Goal: Transaction & Acquisition: Subscribe to service/newsletter

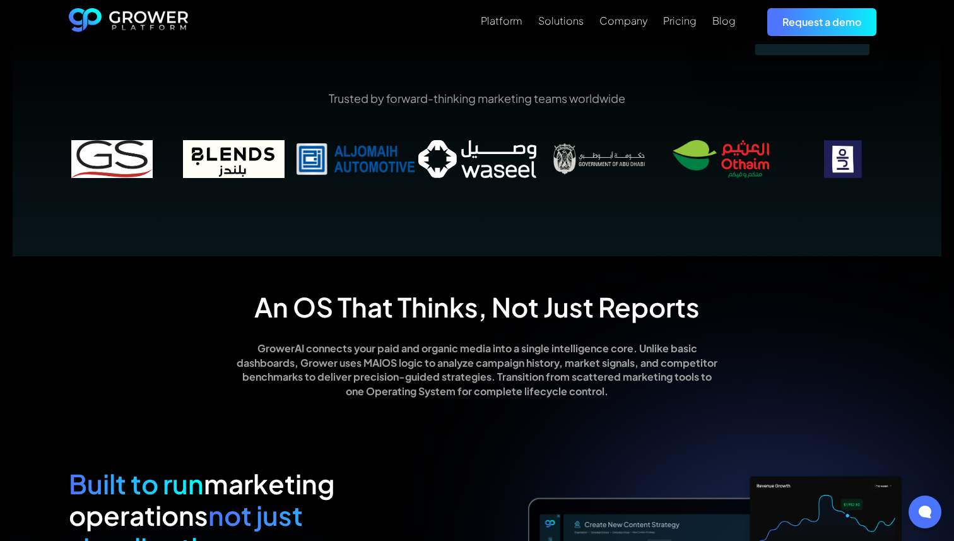
scroll to position [839, 0]
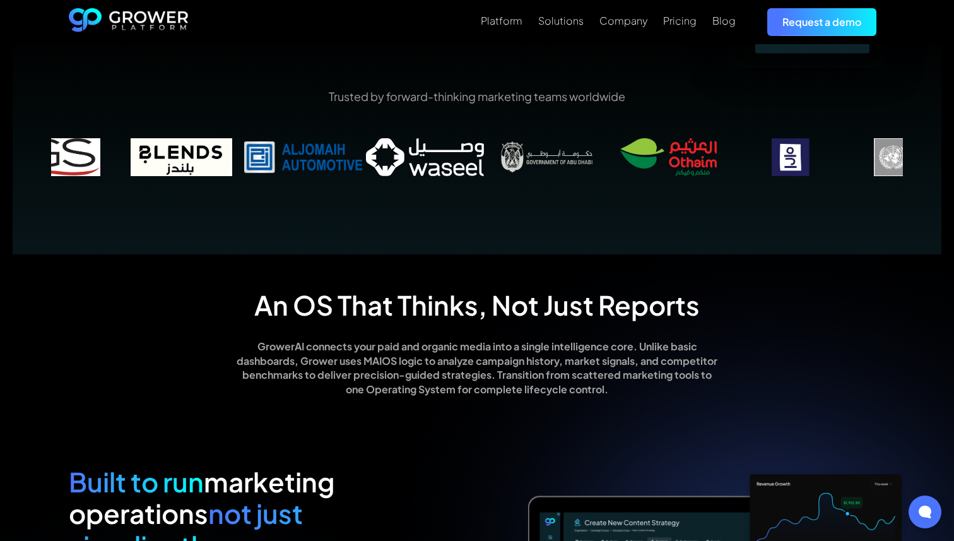
drag, startPoint x: 481, startPoint y: 156, endPoint x: 429, endPoint y: 156, distance: 52.4
click at [429, 156] on img at bounding box center [425, 157] width 122 height 38
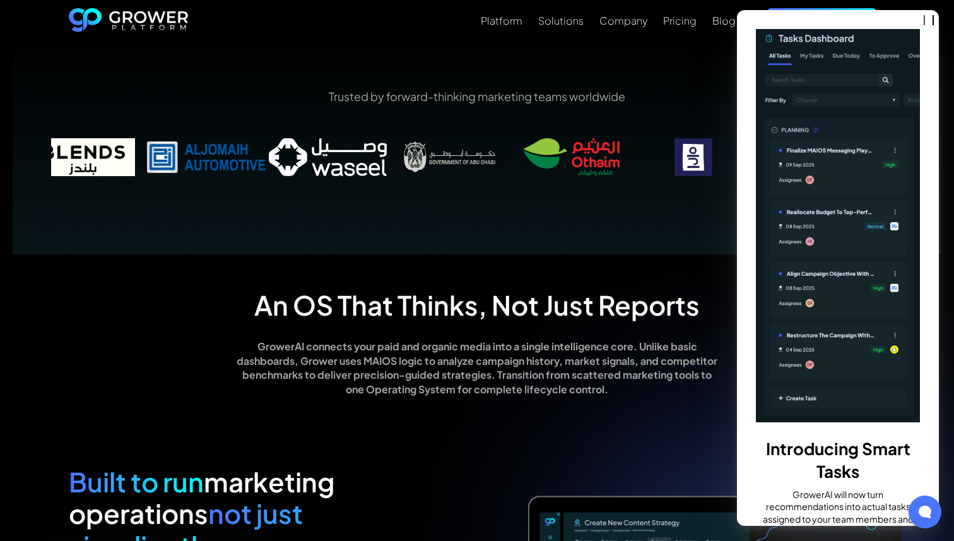
drag, startPoint x: 516, startPoint y: 166, endPoint x: 336, endPoint y: 174, distance: 180.1
click at [336, 174] on img at bounding box center [328, 157] width 122 height 38
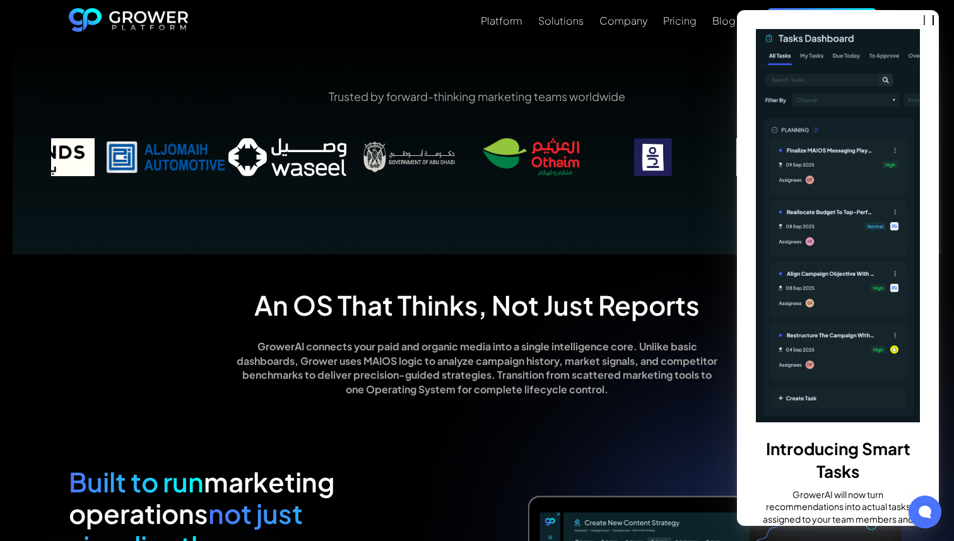
drag, startPoint x: 586, startPoint y: 148, endPoint x: 456, endPoint y: 162, distance: 130.8
click at [470, 162] on img at bounding box center [531, 157] width 122 height 38
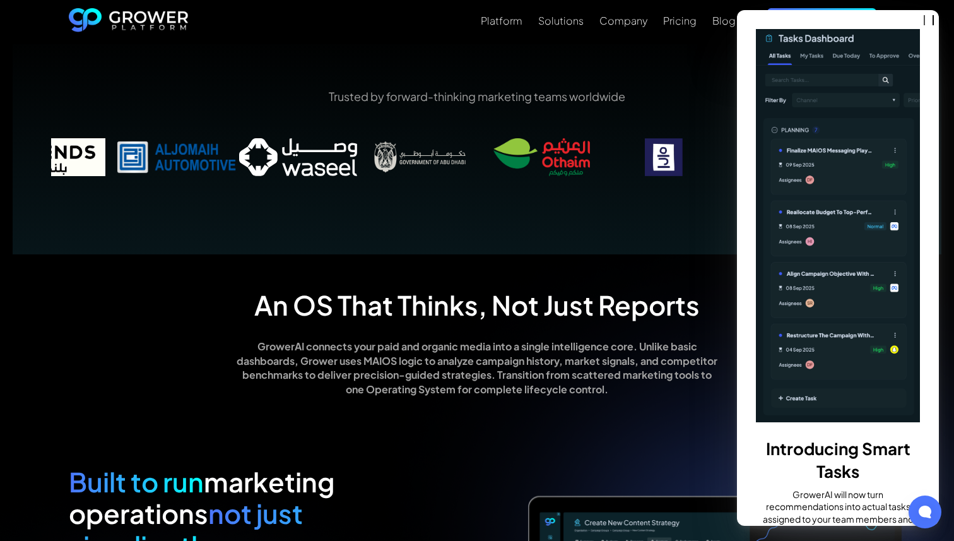
drag, startPoint x: 552, startPoint y: 163, endPoint x: 494, endPoint y: 163, distance: 57.4
click at [494, 163] on img at bounding box center [542, 157] width 122 height 38
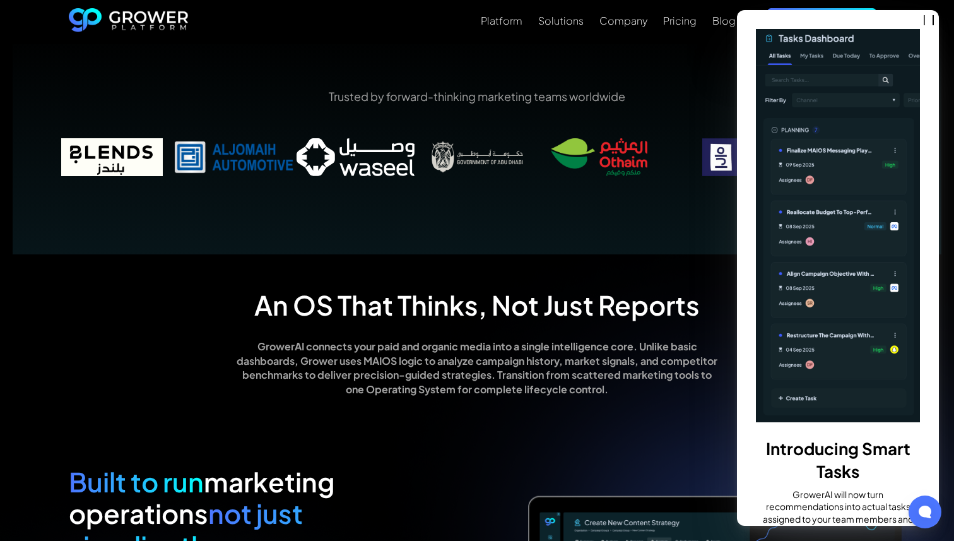
click at [494, 163] on img at bounding box center [478, 157] width 122 height 38
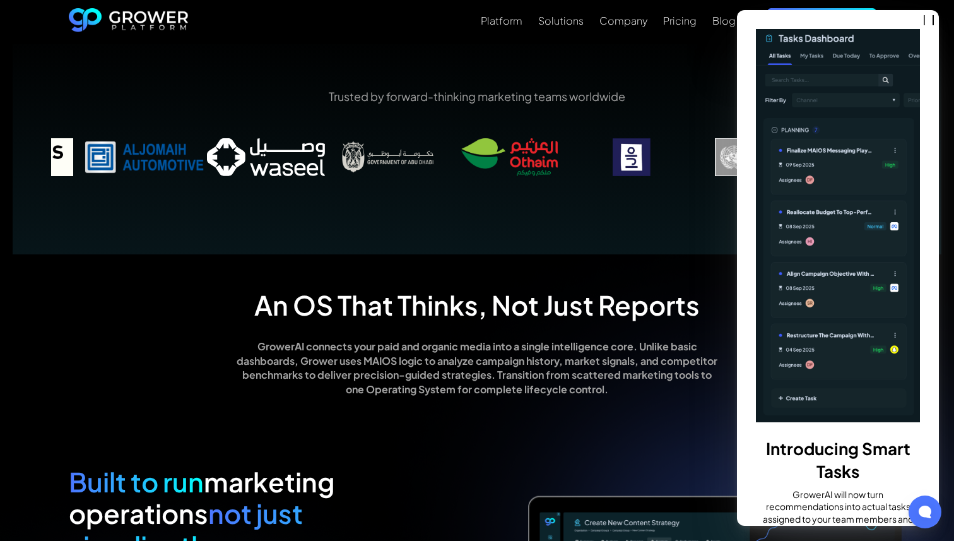
drag, startPoint x: 494, startPoint y: 163, endPoint x: 398, endPoint y: 163, distance: 96.6
click at [398, 163] on img at bounding box center [388, 157] width 122 height 38
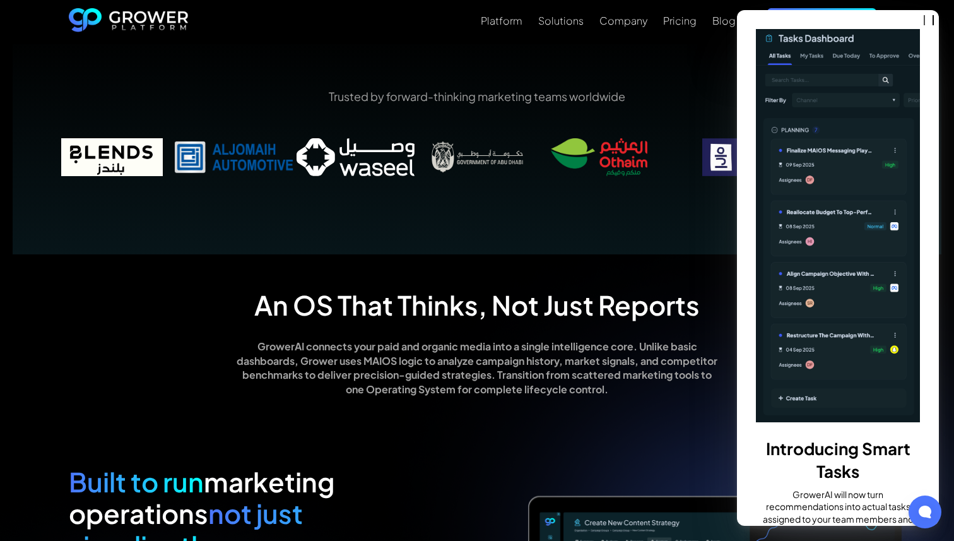
drag, startPoint x: 398, startPoint y: 163, endPoint x: 242, endPoint y: 163, distance: 155.9
click at [295, 163] on img at bounding box center [356, 157] width 122 height 38
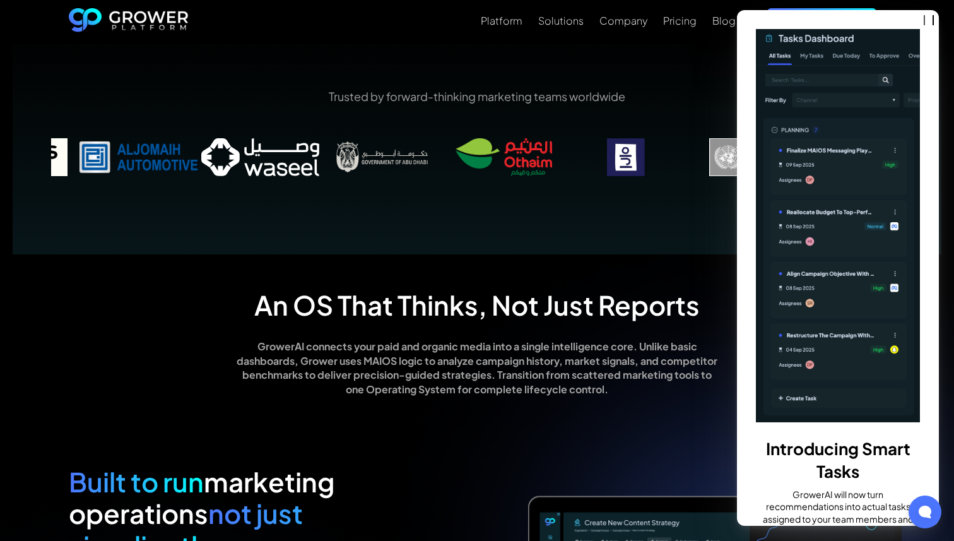
drag, startPoint x: 242, startPoint y: 163, endPoint x: 0, endPoint y: 155, distance: 241.9
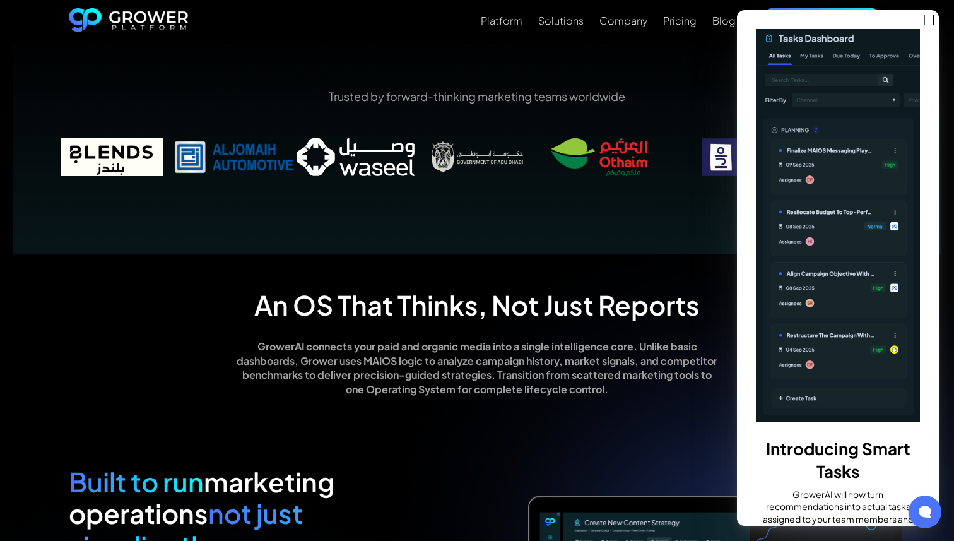
drag, startPoint x: 405, startPoint y: 163, endPoint x: 117, endPoint y: 195, distance: 289.0
click at [117, 195] on div "Trusted by forward-thinking marketing teams worldwide" at bounding box center [477, 141] width 929 height 227
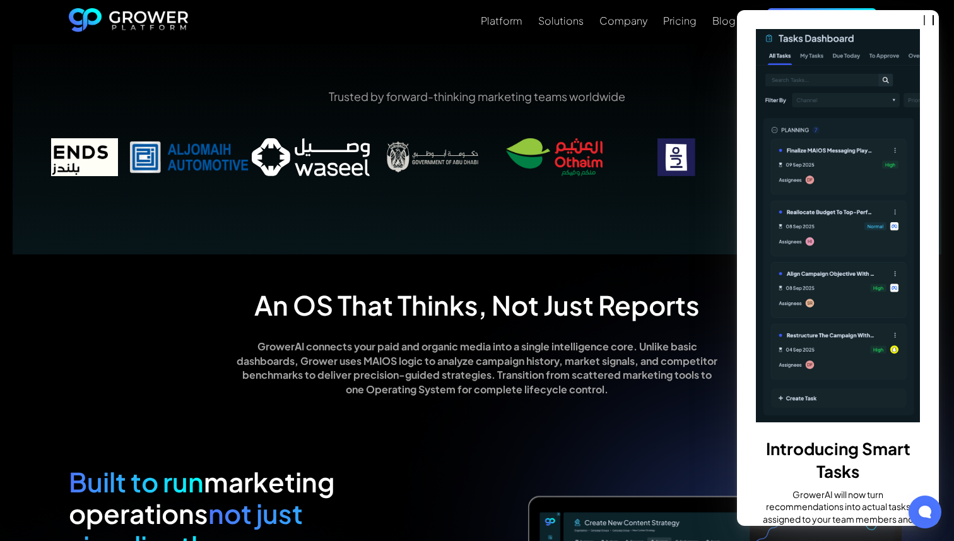
drag, startPoint x: 512, startPoint y: 152, endPoint x: 360, endPoint y: 153, distance: 151.5
click at [372, 153] on img at bounding box center [433, 157] width 122 height 38
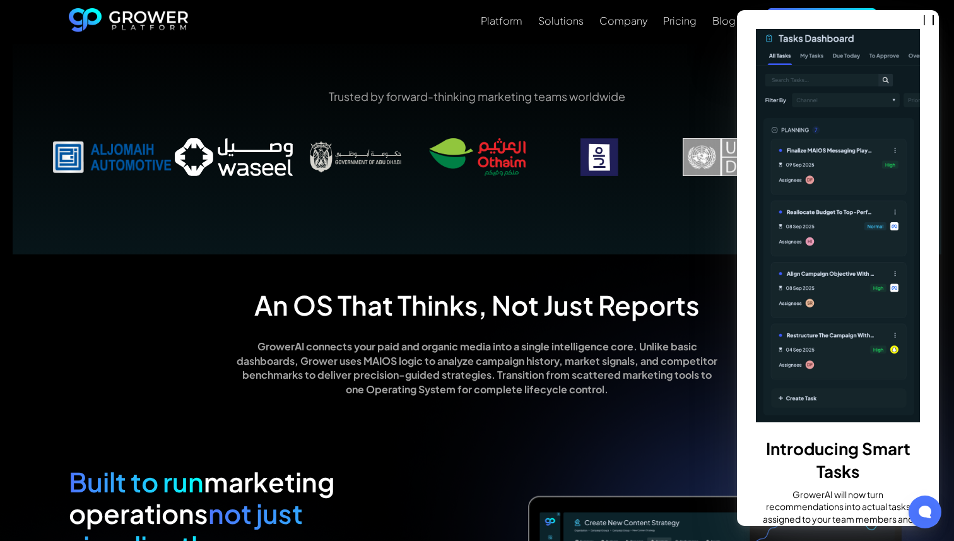
drag, startPoint x: 587, startPoint y: 151, endPoint x: 263, endPoint y: 181, distance: 325.2
click at [263, 181] on div "Trusted by forward-thinking marketing teams worldwide" at bounding box center [477, 140] width 852 height 105
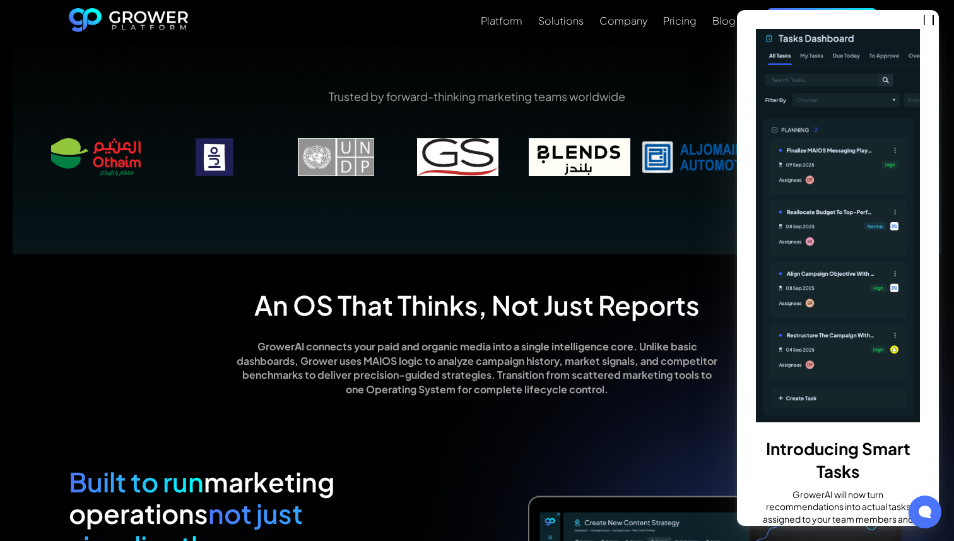
drag, startPoint x: 608, startPoint y: 162, endPoint x: 206, endPoint y: 148, distance: 401.7
click at [208, 148] on img at bounding box center [214, 157] width 122 height 38
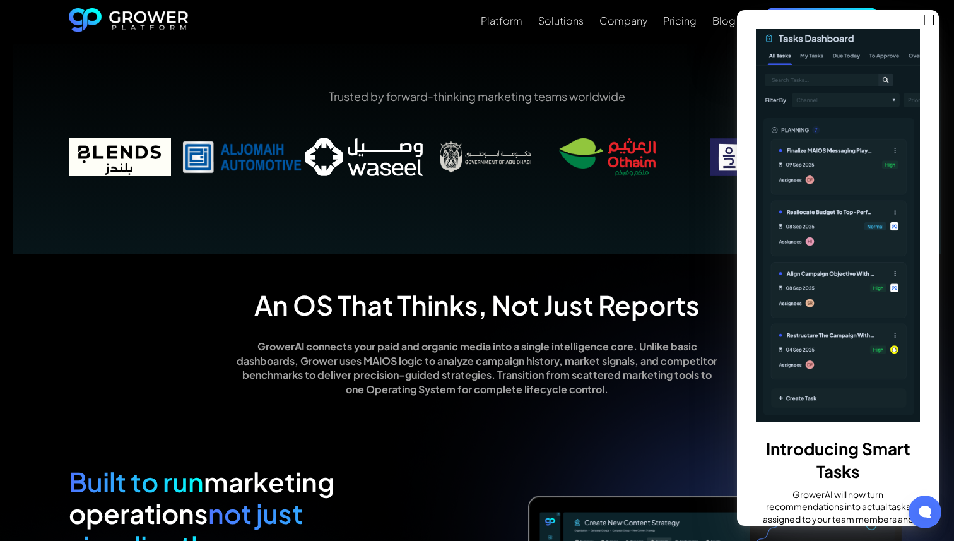
drag, startPoint x: 299, startPoint y: 157, endPoint x: 575, endPoint y: 157, distance: 275.9
click at [575, 157] on img at bounding box center [608, 157] width 122 height 38
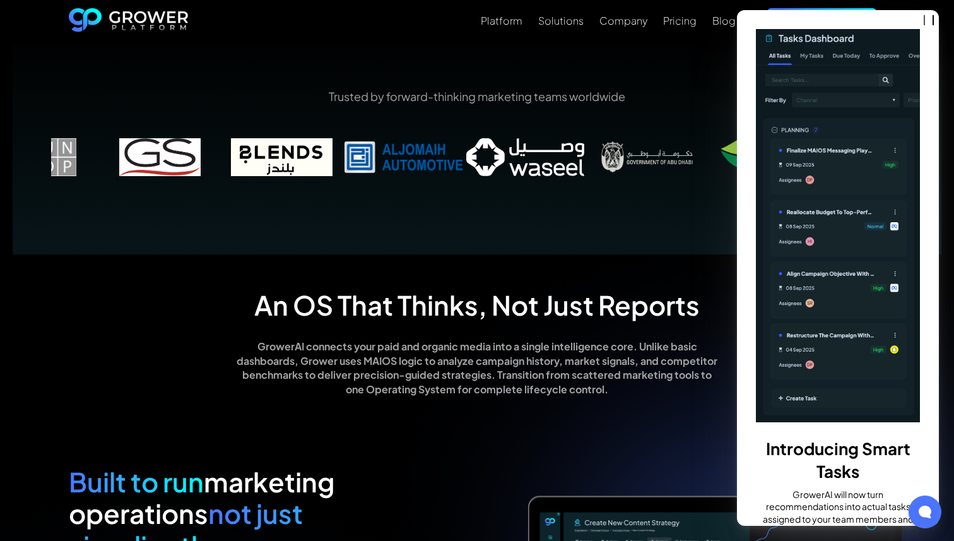
drag, startPoint x: 402, startPoint y: 152, endPoint x: 696, endPoint y: 152, distance: 293.5
click at [696, 152] on img at bounding box center [647, 157] width 122 height 38
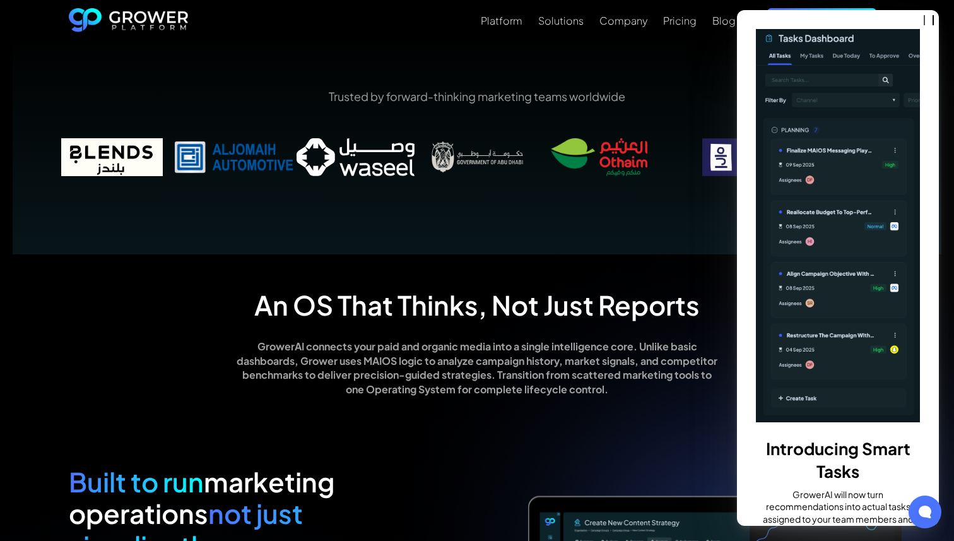
drag, startPoint x: 325, startPoint y: 165, endPoint x: 577, endPoint y: 165, distance: 251.9
click at [417, 165] on img at bounding box center [356, 157] width 122 height 38
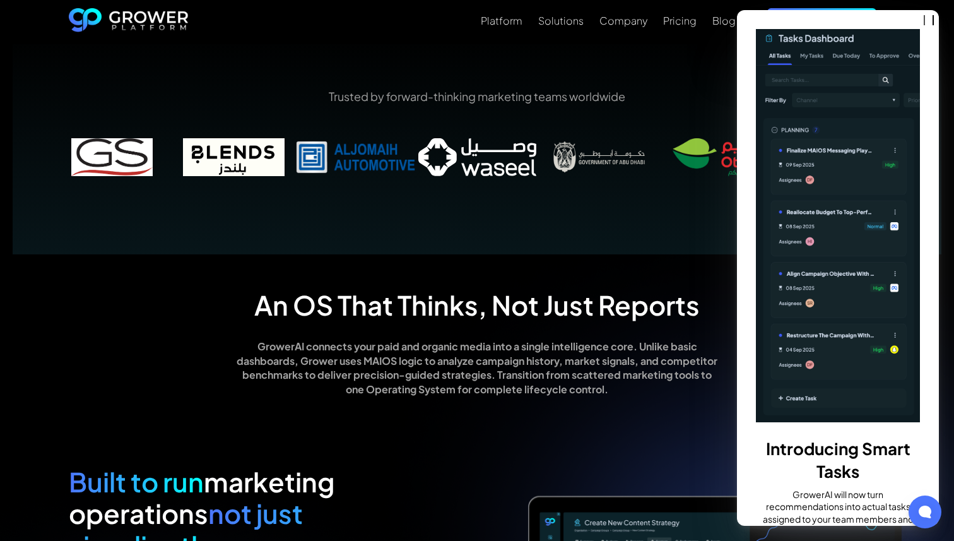
drag, startPoint x: 326, startPoint y: 158, endPoint x: 722, endPoint y: 161, distance: 395.2
click at [417, 161] on img at bounding box center [356, 157] width 122 height 38
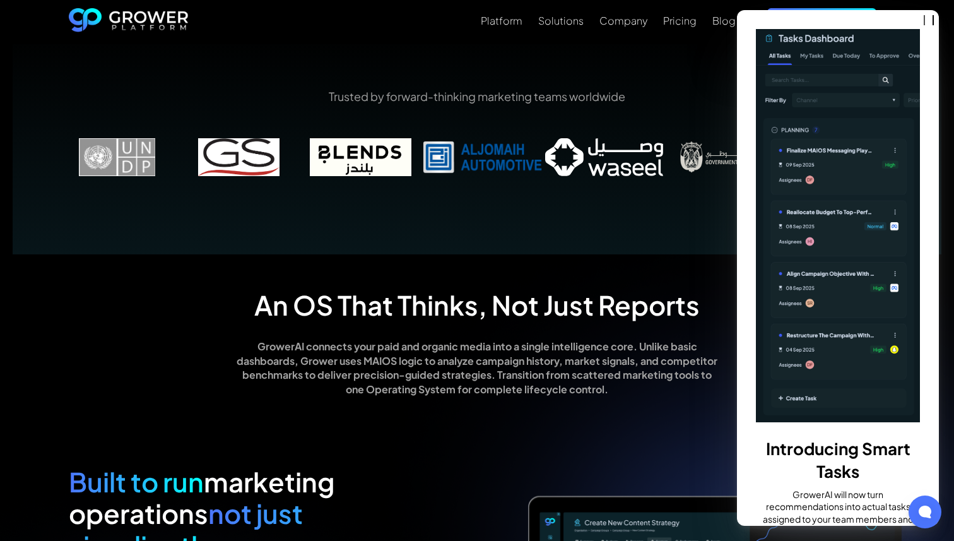
drag, startPoint x: 345, startPoint y: 154, endPoint x: 498, endPoint y: 154, distance: 152.8
click at [422, 154] on img at bounding box center [361, 157] width 122 height 38
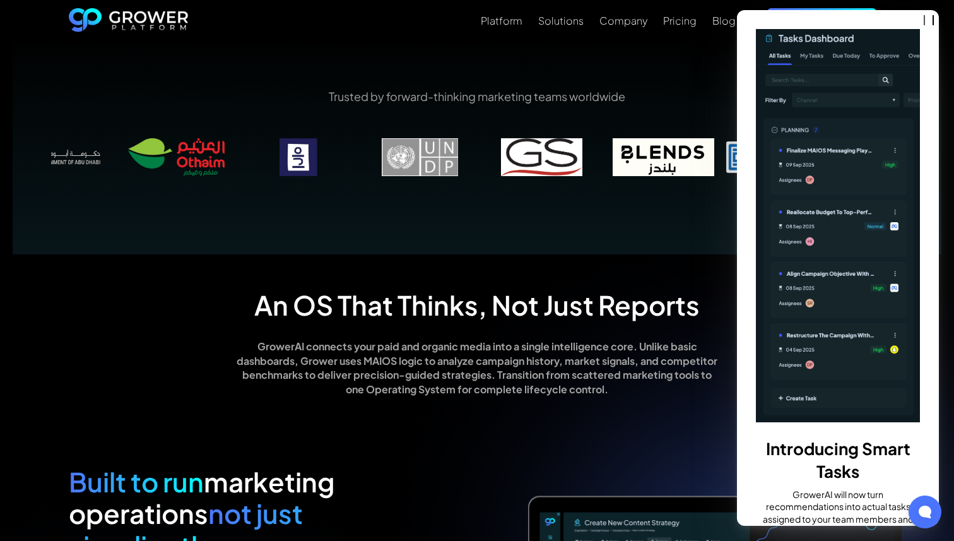
drag, startPoint x: 258, startPoint y: 147, endPoint x: 572, endPoint y: 137, distance: 313.9
click at [572, 137] on div "Trusted by forward-thinking marketing teams worldwide" at bounding box center [477, 140] width 852 height 105
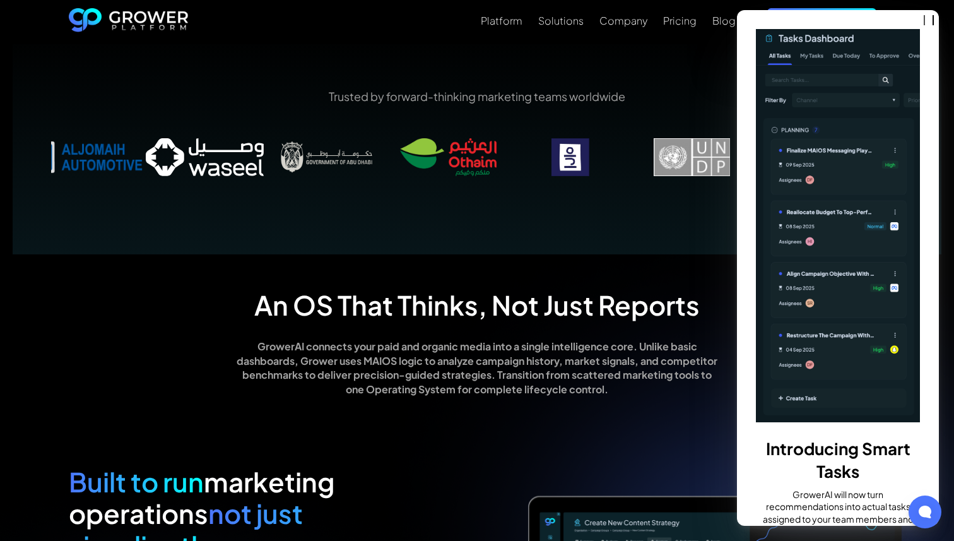
drag, startPoint x: 241, startPoint y: 154, endPoint x: 730, endPoint y: 152, distance: 489.2
click at [730, 152] on img at bounding box center [692, 157] width 122 height 38
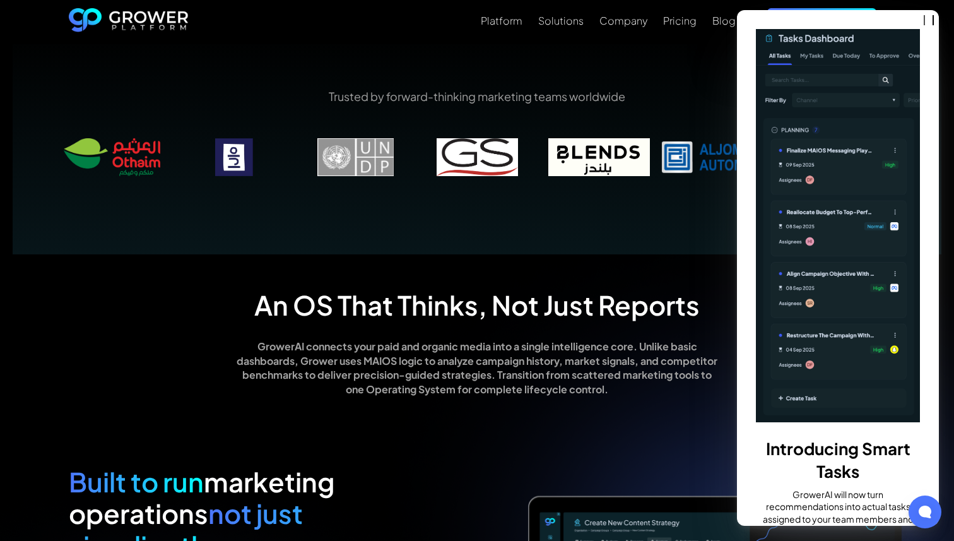
drag, startPoint x: 211, startPoint y: 160, endPoint x: 752, endPoint y: 172, distance: 540.5
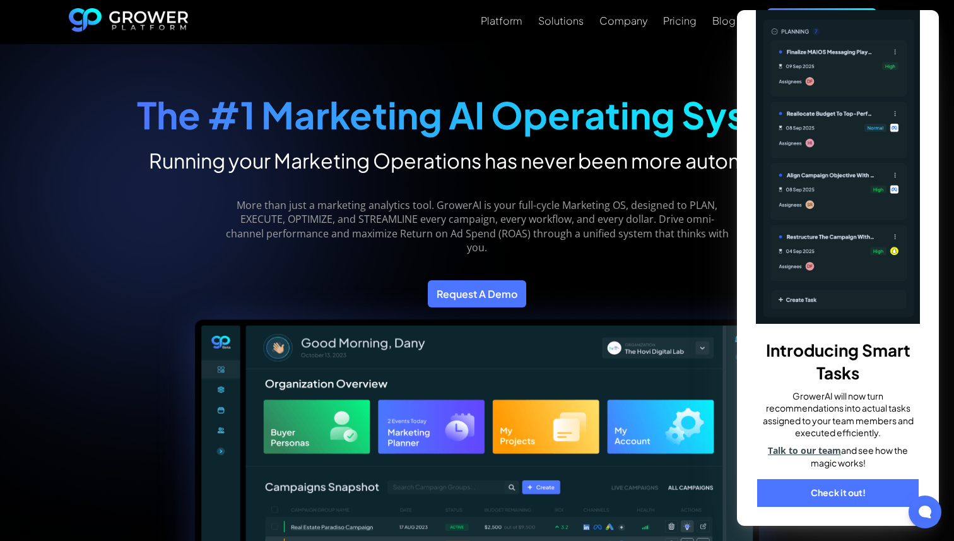
scroll to position [98, 0]
click at [855, 496] on link "Check it out!" at bounding box center [839, 493] width 162 height 28
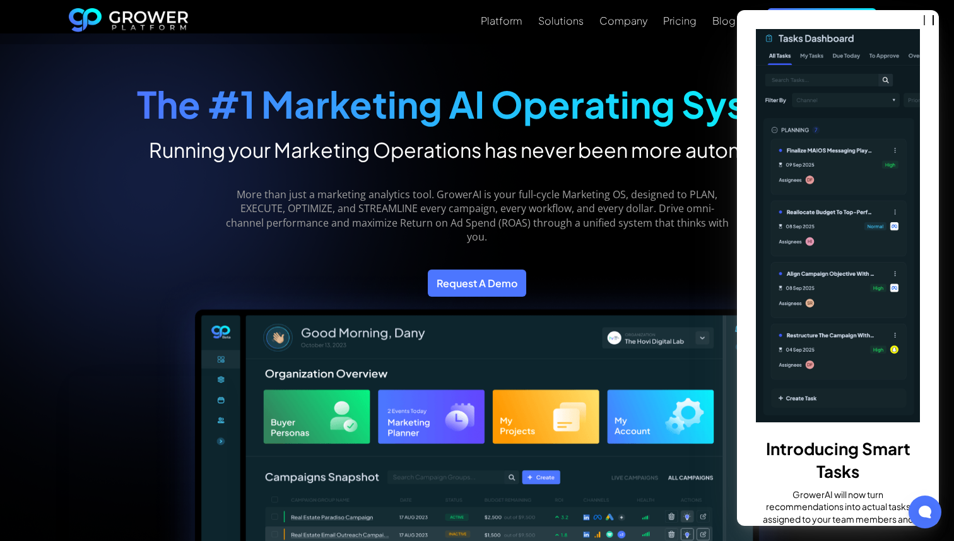
scroll to position [9, 0]
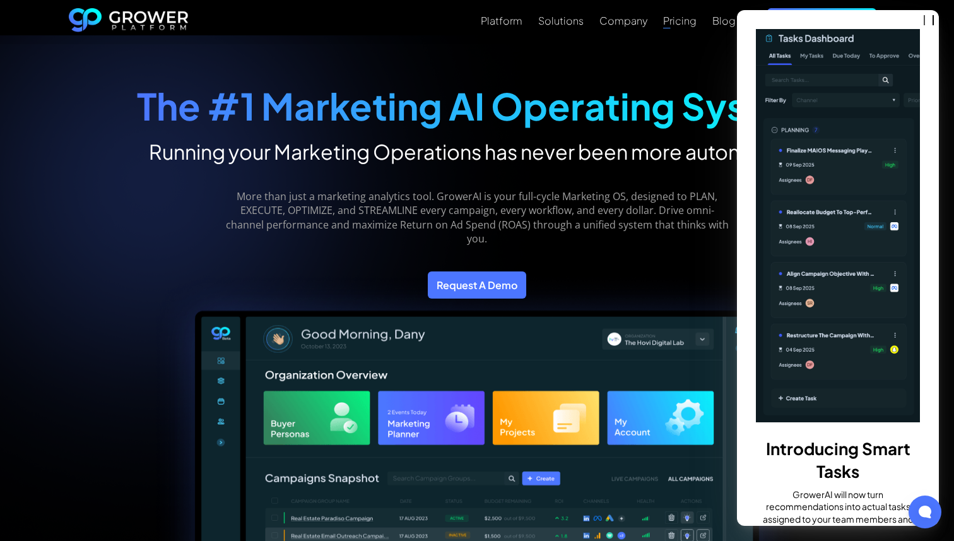
click at [692, 18] on div "Pricing" at bounding box center [679, 21] width 33 height 12
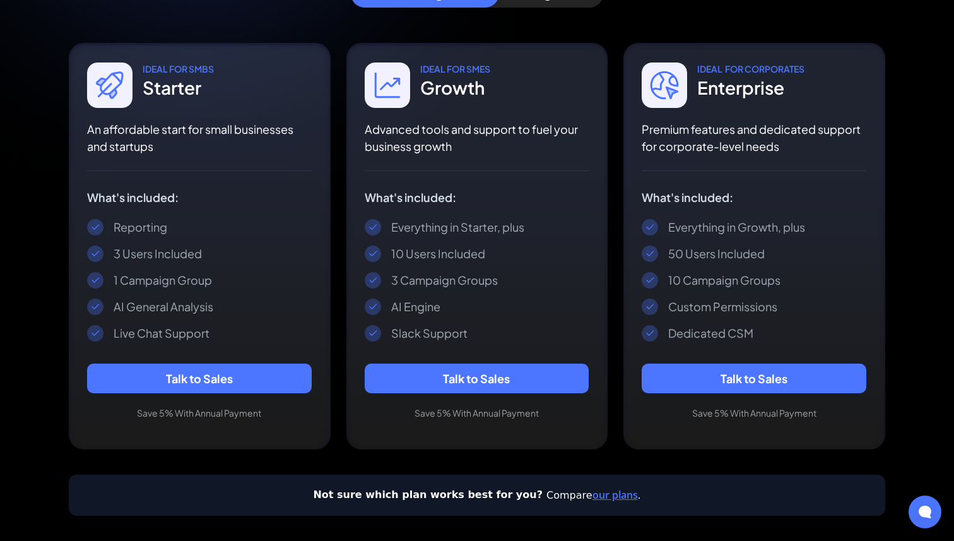
scroll to position [245, 0]
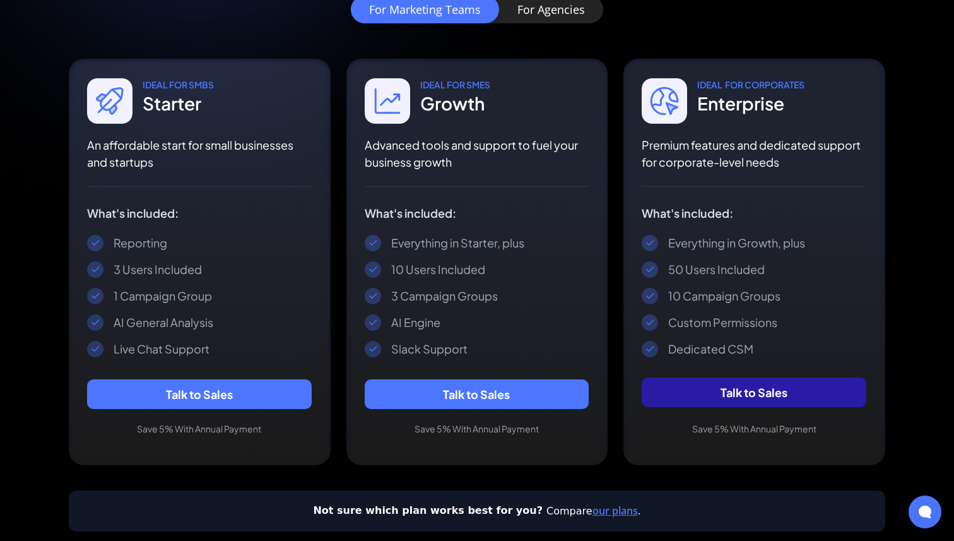
click at [740, 393] on link "Talk to Sales" at bounding box center [754, 392] width 225 height 30
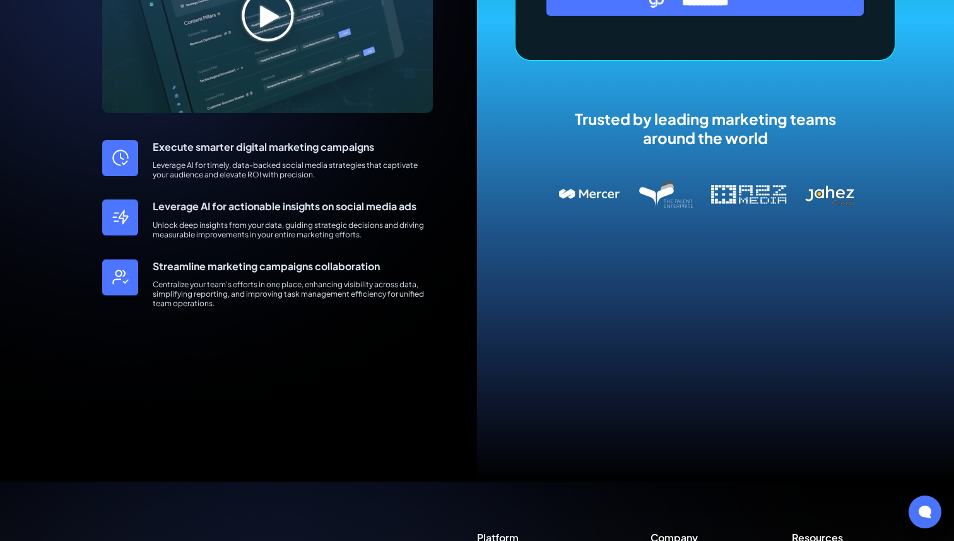
scroll to position [425, 0]
